Goal: Task Accomplishment & Management: Use online tool/utility

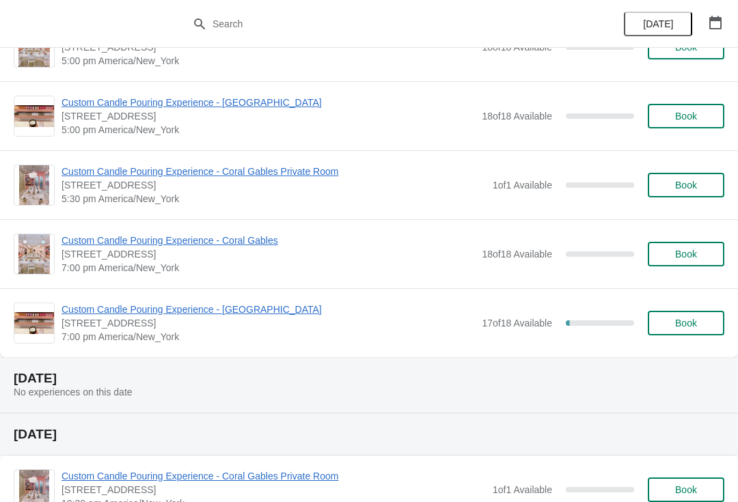
scroll to position [643, 0]
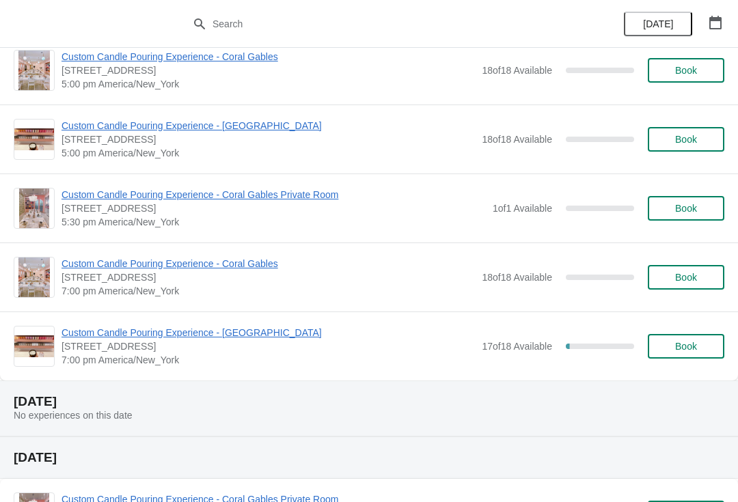
click at [247, 333] on span "Custom Candle Pouring Experience - [GEOGRAPHIC_DATA]" at bounding box center [269, 333] width 414 height 14
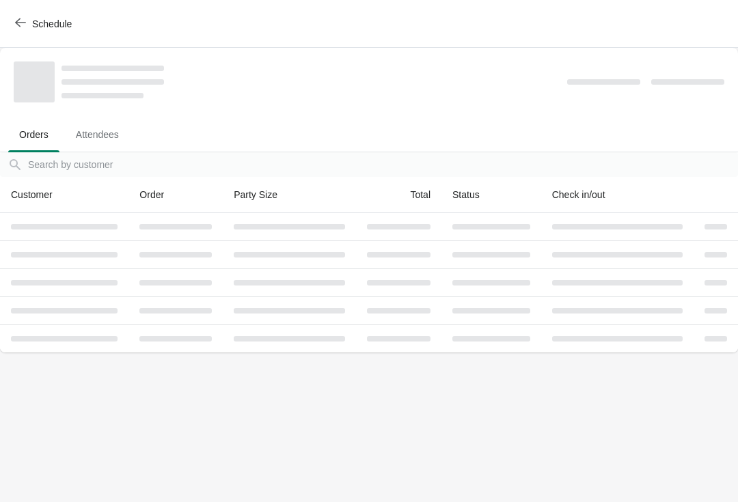
scroll to position [0, 0]
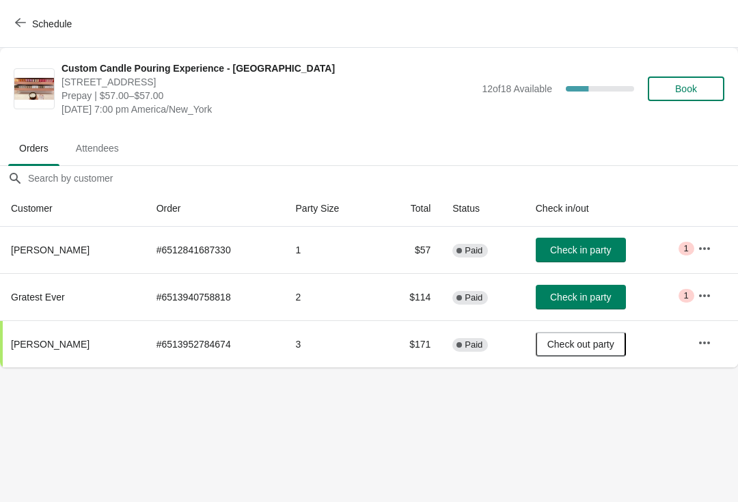
click at [711, 258] on button "button" at bounding box center [705, 249] width 25 height 25
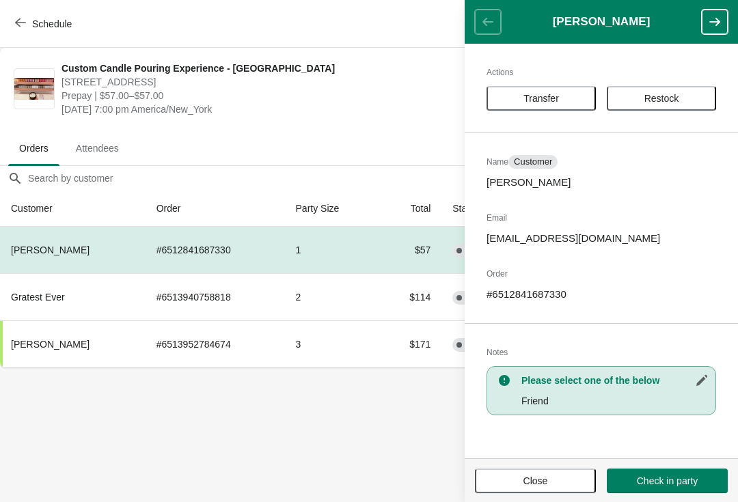
click at [568, 90] on button "Transfer" at bounding box center [541, 98] width 109 height 25
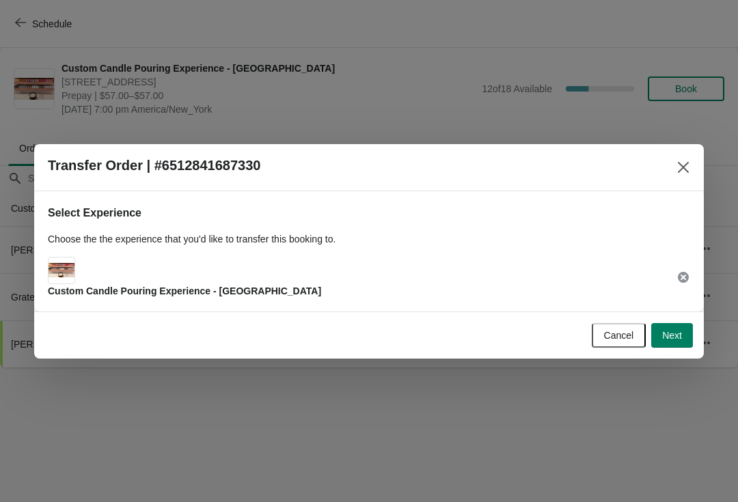
click at [678, 331] on span "Next" at bounding box center [672, 335] width 20 height 11
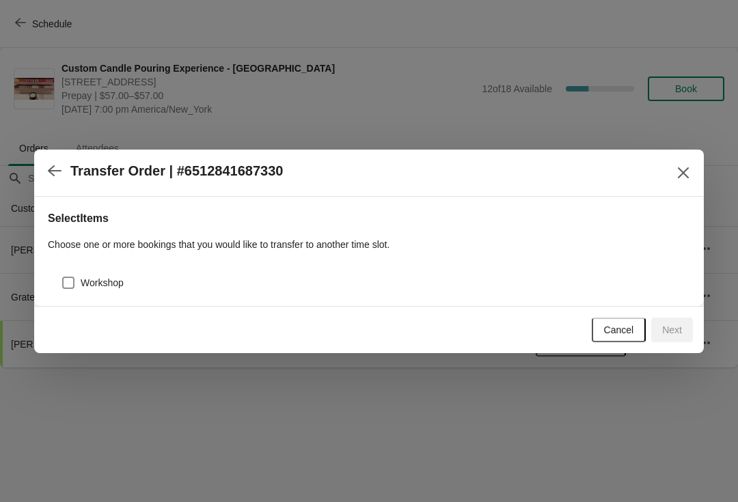
click at [136, 271] on div "Workshop" at bounding box center [369, 278] width 643 height 30
click at [96, 286] on span "Workshop" at bounding box center [102, 283] width 43 height 14
click at [63, 278] on input "Workshop" at bounding box center [62, 277] width 1 height 1
checkbox input "true"
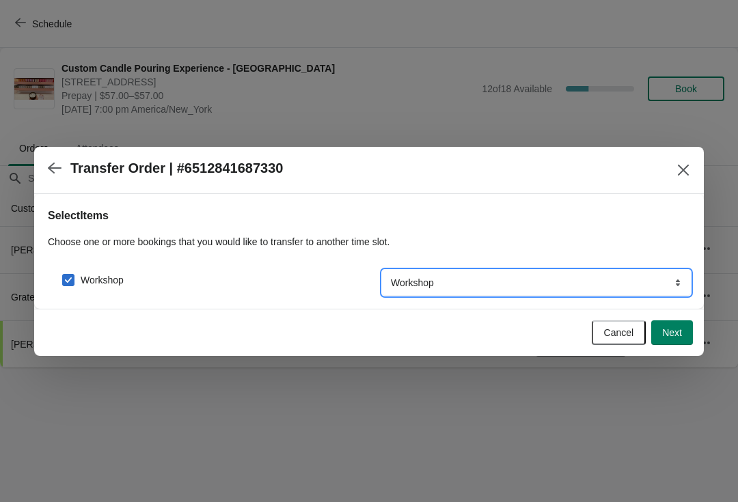
click at [653, 284] on select "Workshop" at bounding box center [537, 283] width 308 height 25
click at [680, 334] on span "Next" at bounding box center [672, 332] width 20 height 11
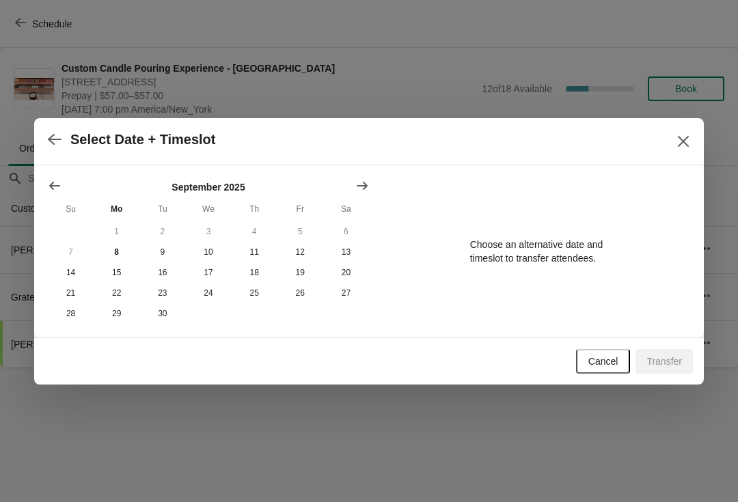
click at [133, 240] on button "1" at bounding box center [117, 232] width 46 height 21
click at [125, 253] on button "8" at bounding box center [117, 252] width 46 height 21
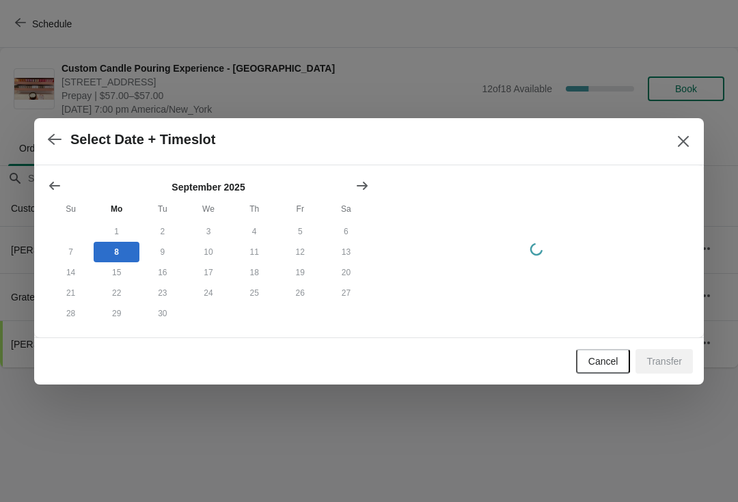
click at [65, 132] on button "button" at bounding box center [54, 139] width 25 height 27
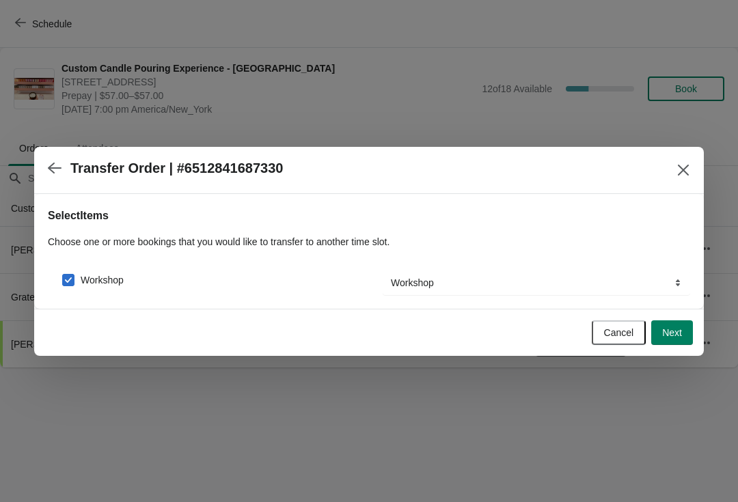
click at [57, 166] on icon "button" at bounding box center [55, 168] width 14 height 14
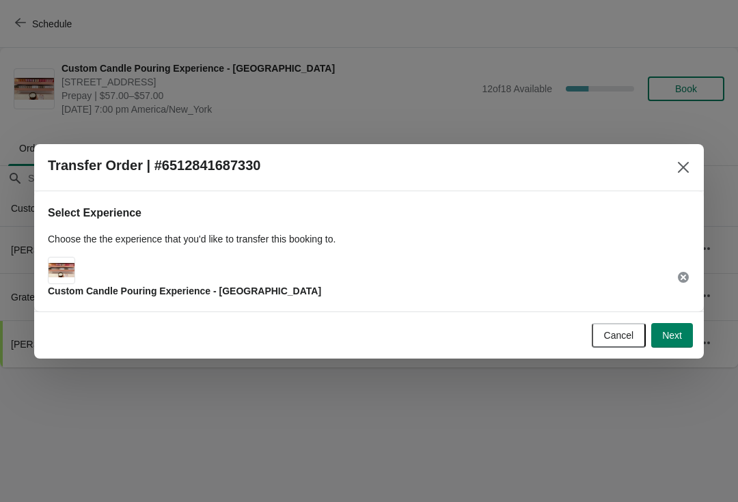
click at [57, 165] on h2 "Transfer Order | #6512841687330" at bounding box center [154, 166] width 213 height 16
click at [695, 173] on button "Close" at bounding box center [683, 167] width 25 height 25
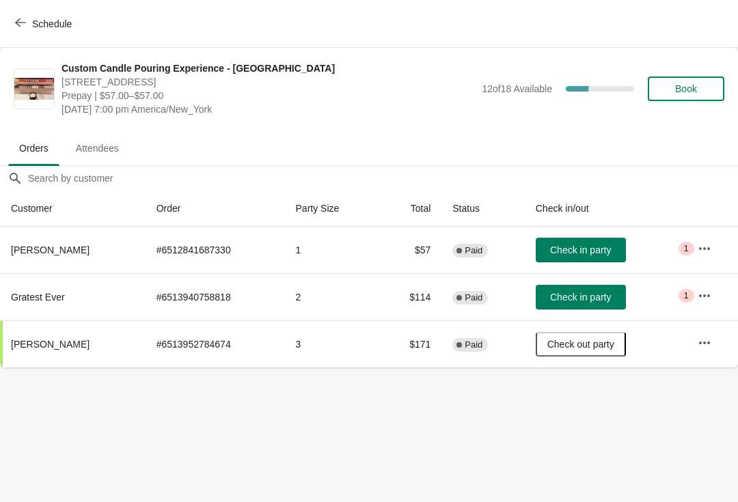
click at [698, 248] on icon "button" at bounding box center [705, 249] width 14 height 14
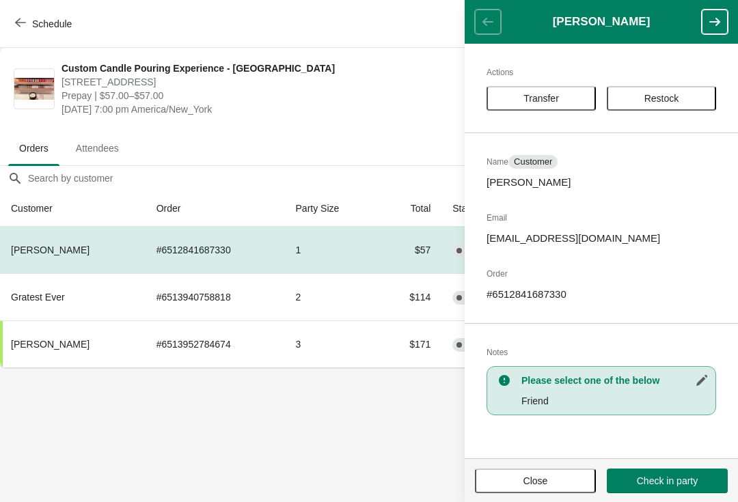
click at [572, 88] on button "Transfer" at bounding box center [541, 98] width 109 height 25
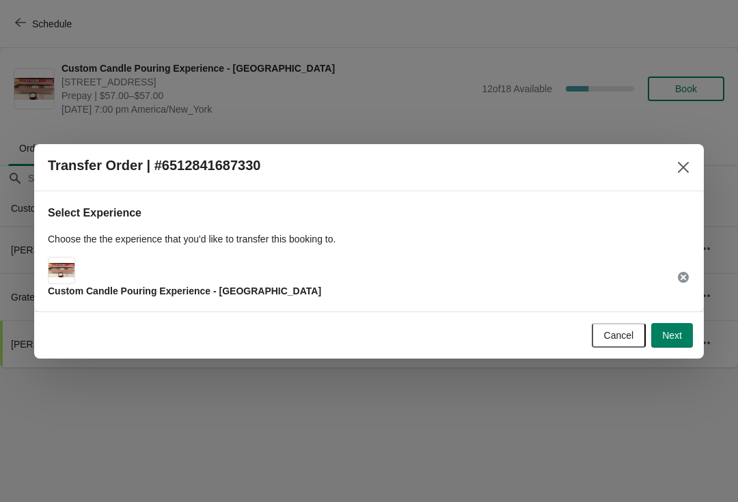
click at [686, 281] on icon at bounding box center [683, 277] width 11 height 11
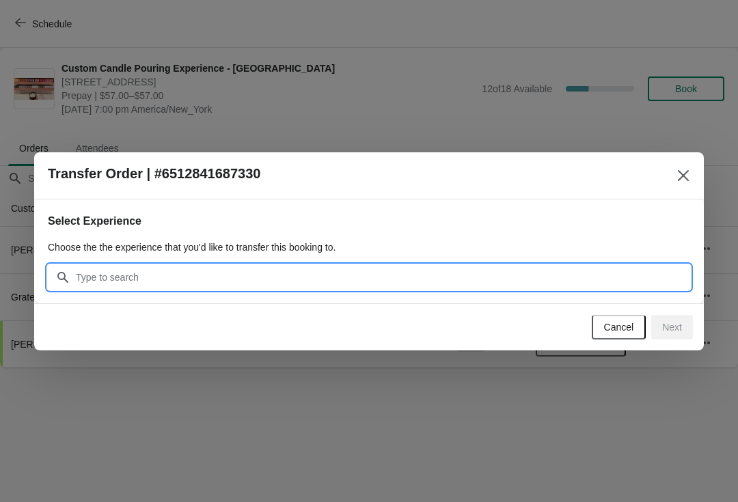
click at [481, 285] on input "Search" at bounding box center [382, 277] width 615 height 25
type input "Candle"
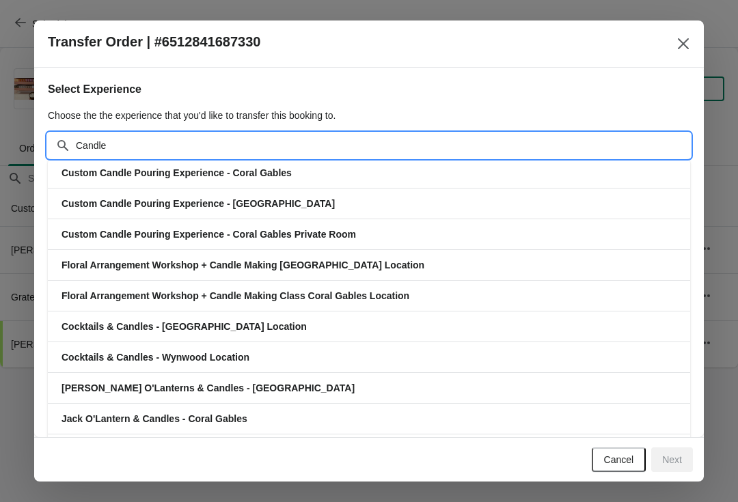
click at [375, 164] on div "Custom Candle Pouring Experience - Coral Gables" at bounding box center [369, 173] width 643 height 30
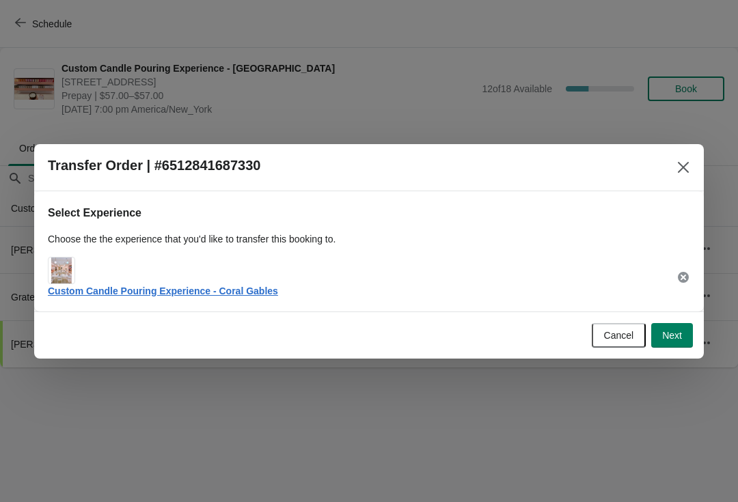
click at [687, 338] on button "Next" at bounding box center [673, 335] width 42 height 25
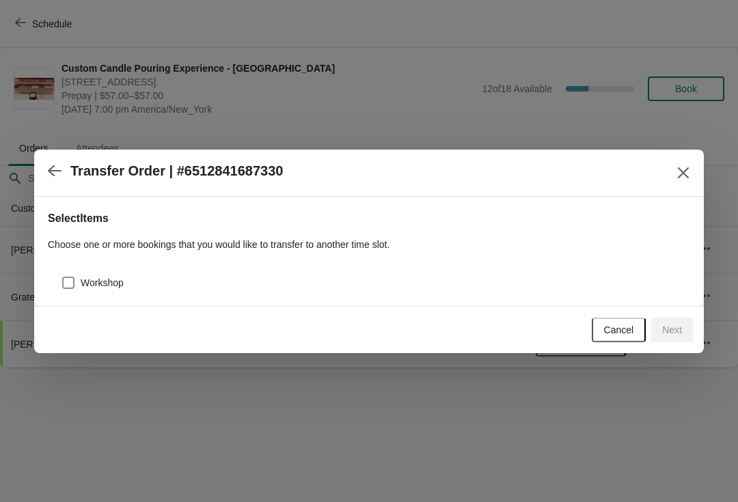
click at [102, 278] on span "Workshop" at bounding box center [102, 283] width 43 height 14
click at [63, 278] on input "Workshop" at bounding box center [62, 277] width 1 height 1
checkbox input "true"
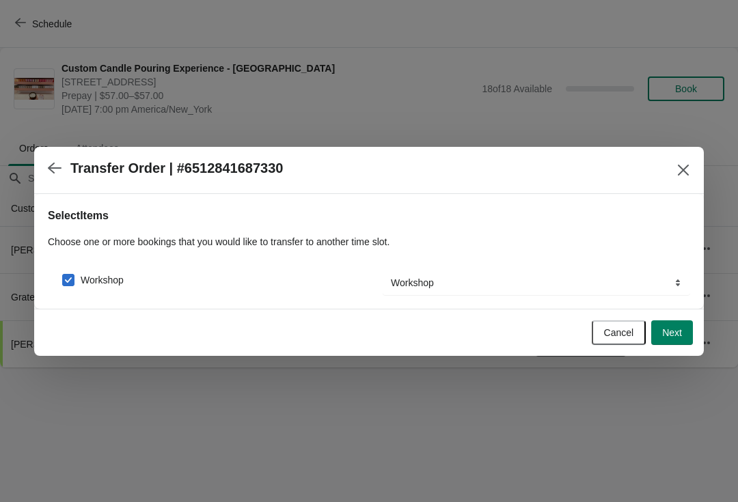
click at [686, 343] on button "Next" at bounding box center [673, 333] width 42 height 25
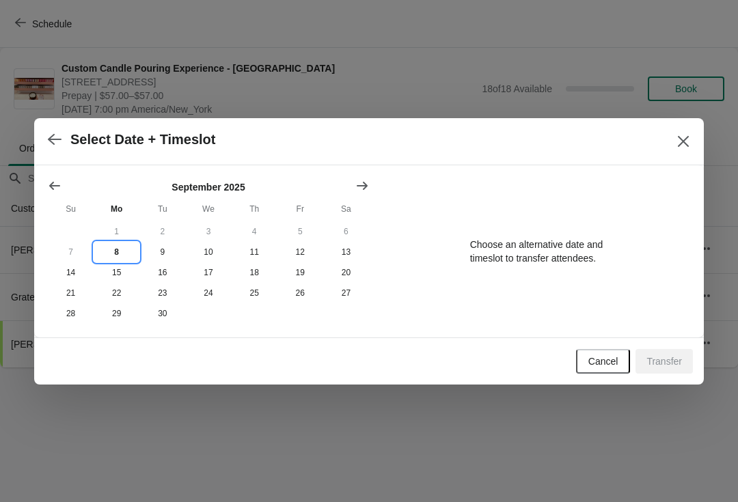
click at [119, 252] on button "8" at bounding box center [117, 252] width 46 height 21
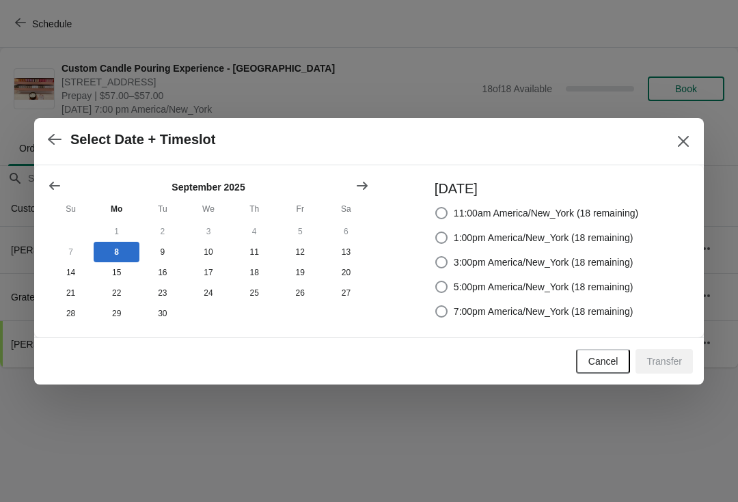
click at [511, 313] on span "7:00pm America/New_York (18 remaining)" at bounding box center [544, 312] width 180 height 14
click at [436, 306] on input "7:00pm America/New_York (18 remaining)" at bounding box center [435, 306] width 1 height 1
radio input "true"
click at [677, 365] on span "Transfer" at bounding box center [665, 361] width 36 height 11
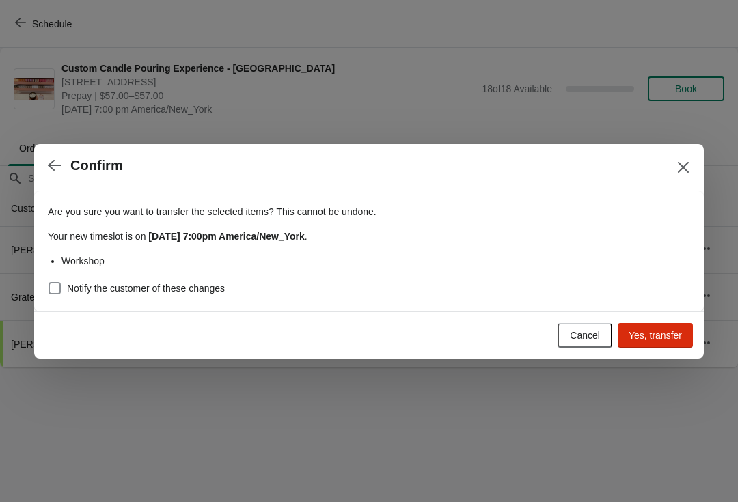
click at [170, 280] on label "Notify the customer of these changes" at bounding box center [136, 288] width 177 height 19
click at [49, 282] on input "Notify the customer of these changes" at bounding box center [49, 282] width 1 height 1
checkbox input "true"
click at [678, 338] on span "Yes, transfer" at bounding box center [655, 335] width 53 height 11
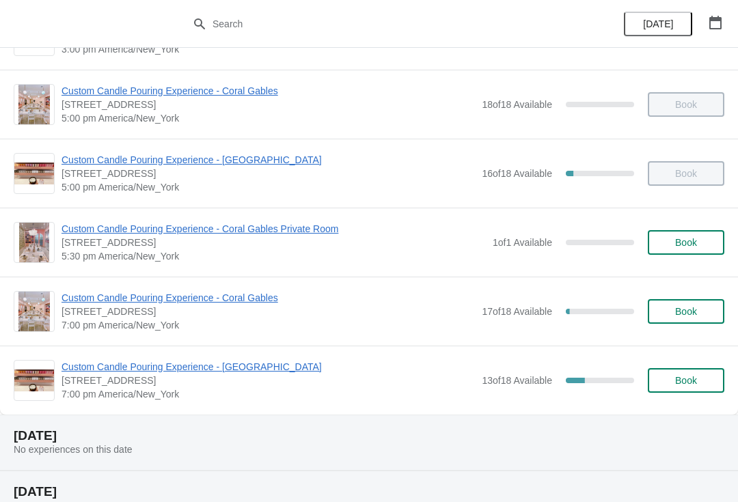
scroll to position [624, 0]
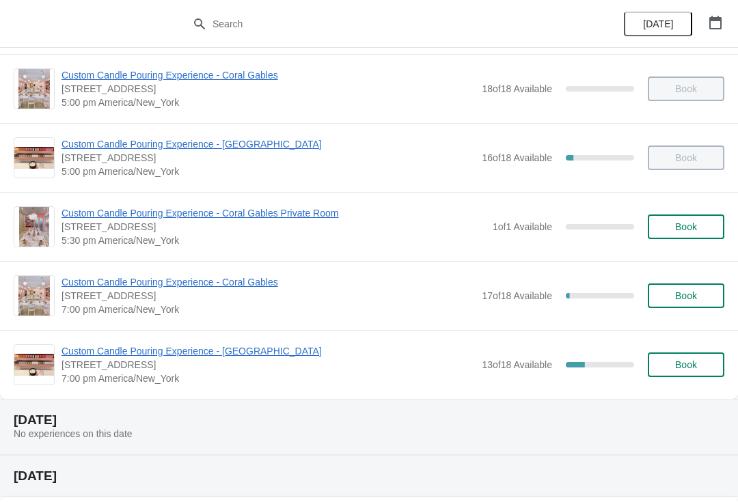
click at [304, 263] on div "Custom Candle Pouring Experience - Coral Gables 154 Giralda Avenue, Coral Gable…" at bounding box center [369, 295] width 738 height 69
click at [232, 284] on span "Custom Candle Pouring Experience - Coral Gables" at bounding box center [269, 283] width 414 height 14
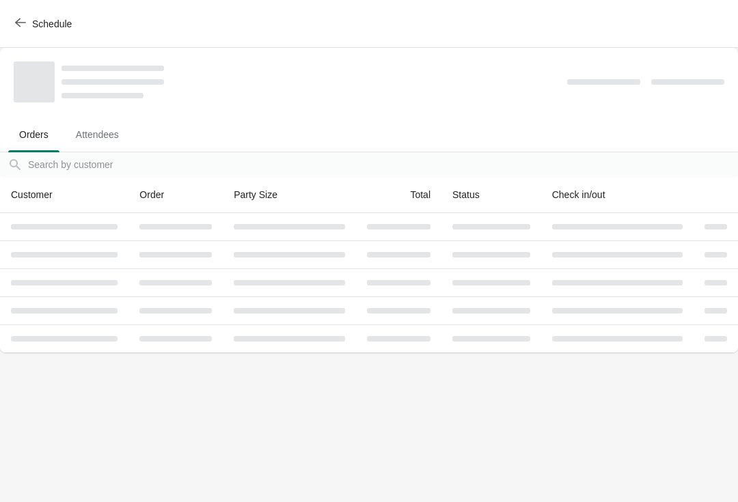
scroll to position [0, 0]
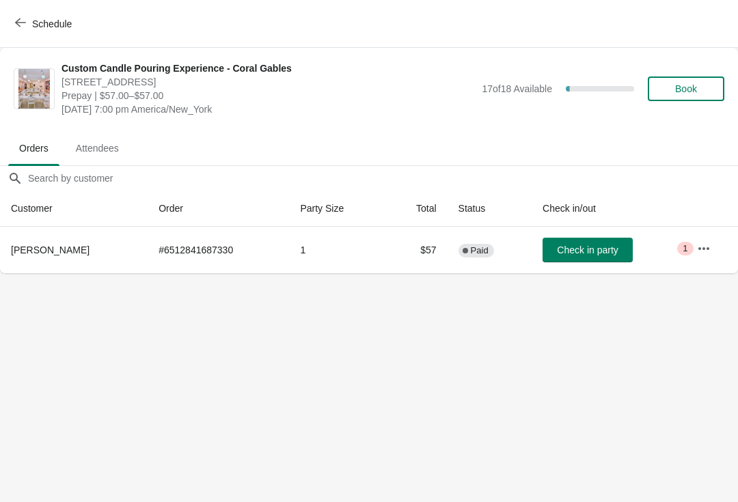
click at [701, 250] on icon "button" at bounding box center [704, 249] width 14 height 14
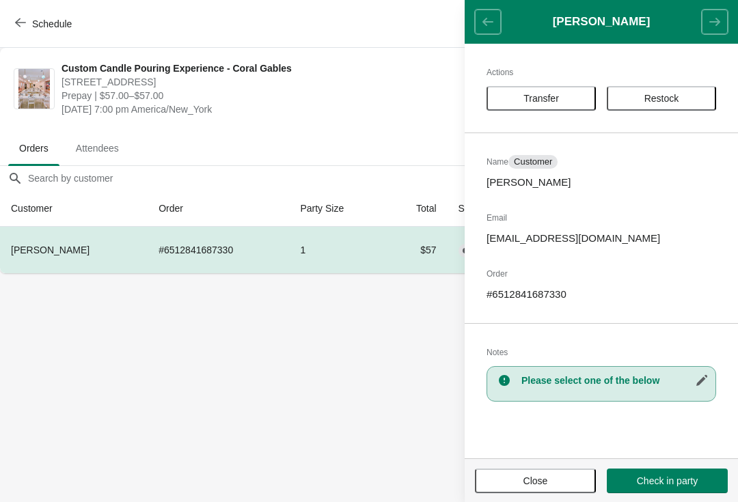
click at [546, 98] on span "Transfer" at bounding box center [542, 98] width 36 height 11
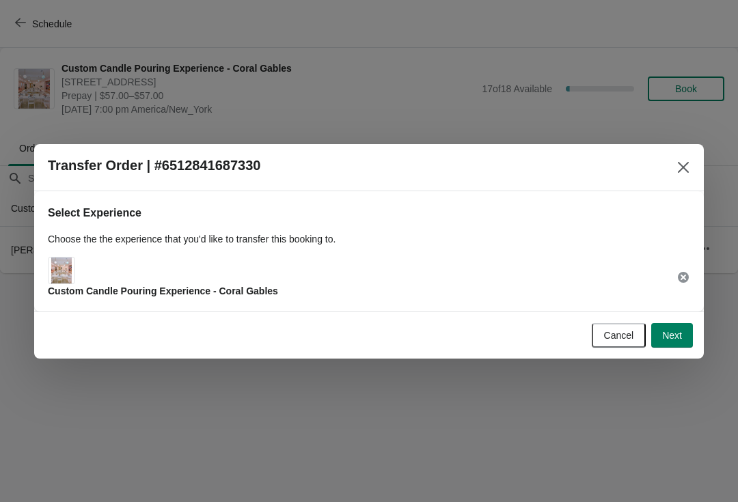
click at [59, 273] on img at bounding box center [61, 271] width 21 height 26
click at [682, 271] on icon at bounding box center [684, 278] width 14 height 14
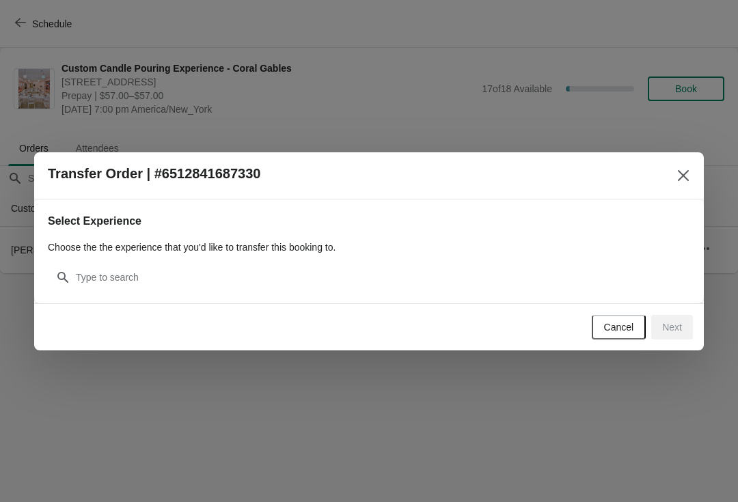
click at [452, 255] on div "Select Experience Choose the the experience that you'd like to transfer this bo…" at bounding box center [369, 246] width 643 height 88
click at [437, 316] on div "Cancel Next" at bounding box center [367, 325] width 654 height 30
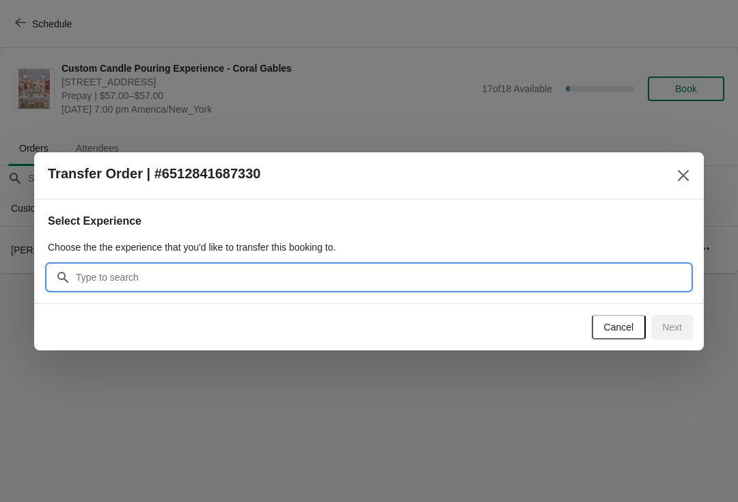
click at [451, 284] on input "Search" at bounding box center [382, 277] width 615 height 25
type input "D"
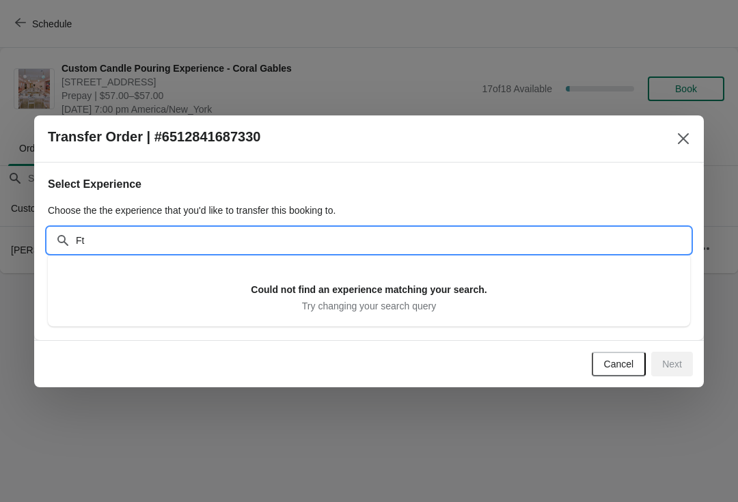
type input "F"
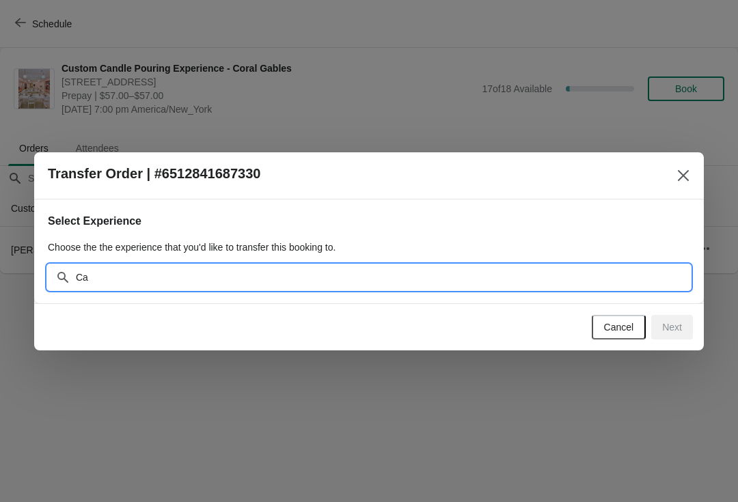
type input "Can"
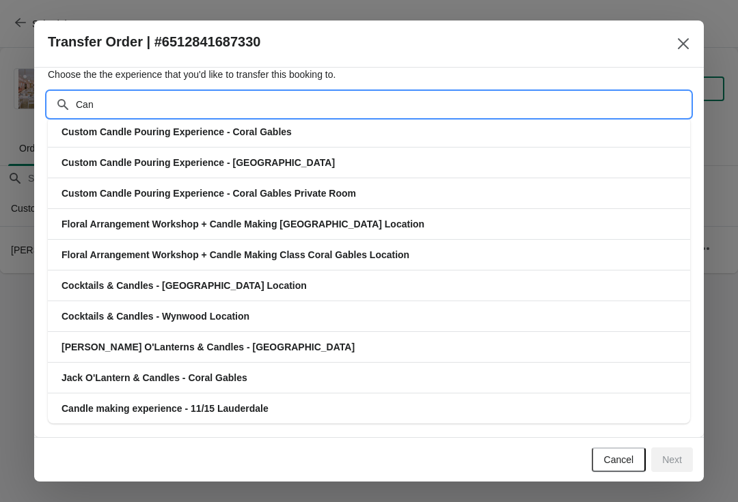
scroll to position [41, 0]
click at [276, 157] on span "Custom Candle Pouring Experience - [GEOGRAPHIC_DATA]" at bounding box center [198, 162] width 273 height 11
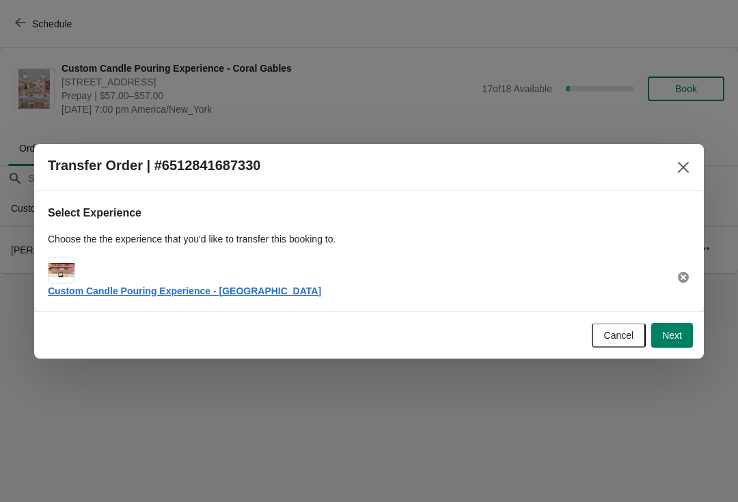
scroll to position [0, 0]
click at [680, 323] on button "Next" at bounding box center [673, 335] width 42 height 25
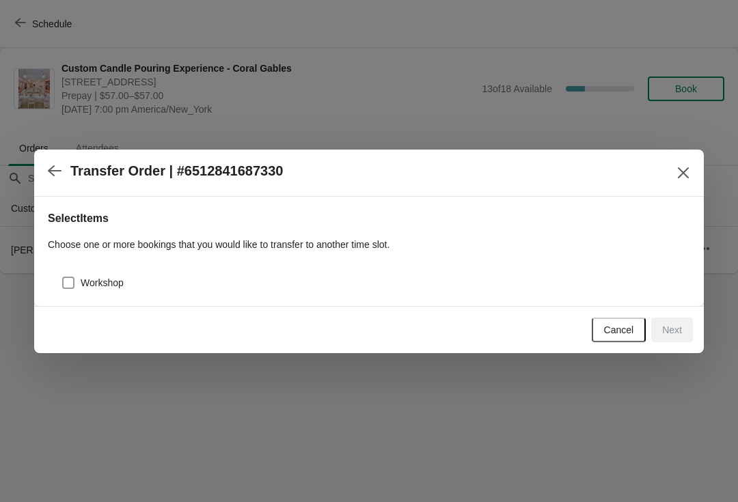
click at [112, 277] on span "Workshop" at bounding box center [102, 283] width 43 height 14
click at [63, 277] on input "Workshop" at bounding box center [62, 277] width 1 height 1
checkbox input "true"
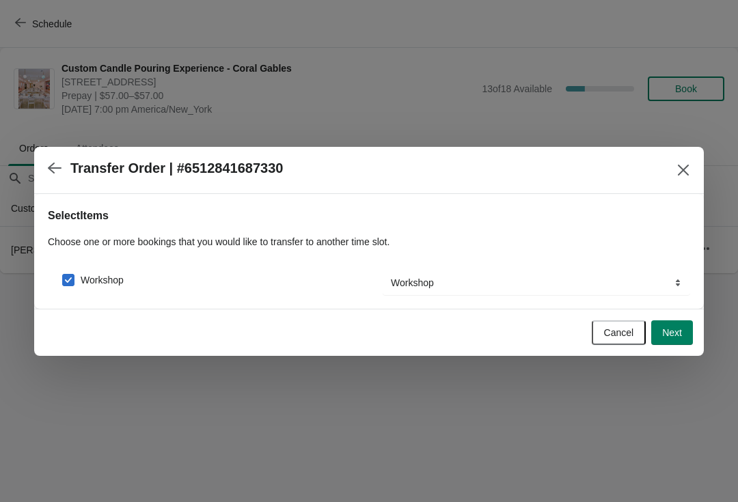
click at [687, 341] on button "Next" at bounding box center [673, 333] width 42 height 25
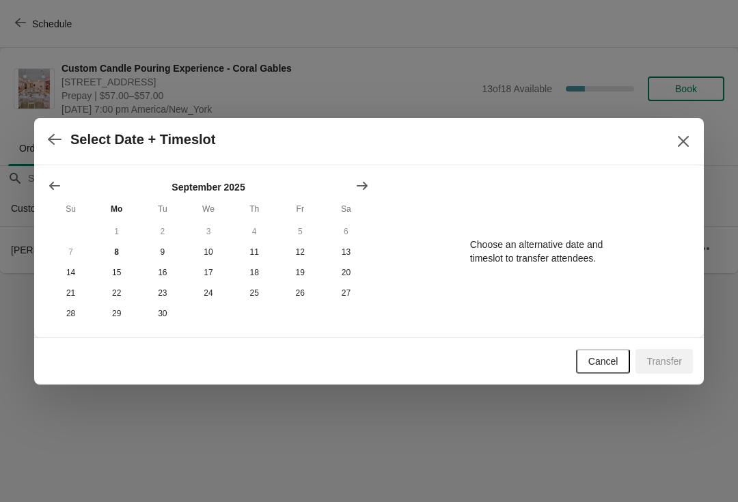
click at [685, 149] on button "Close" at bounding box center [683, 141] width 25 height 25
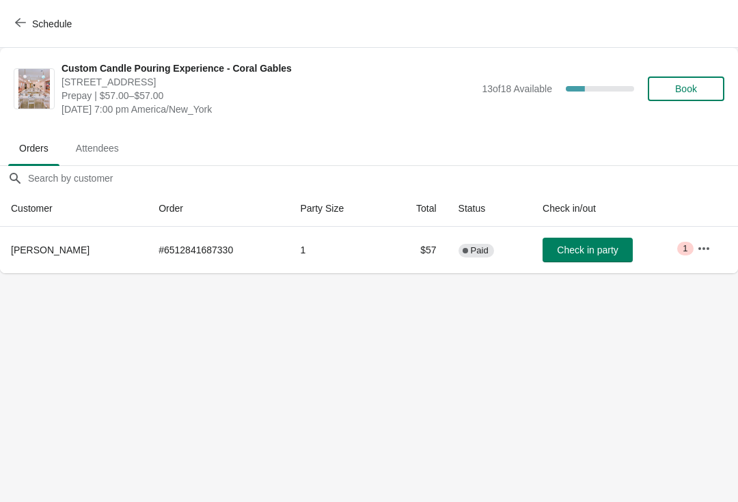
click at [585, 245] on span "Check in party" at bounding box center [587, 250] width 61 height 11
